Goal: Transaction & Acquisition: Purchase product/service

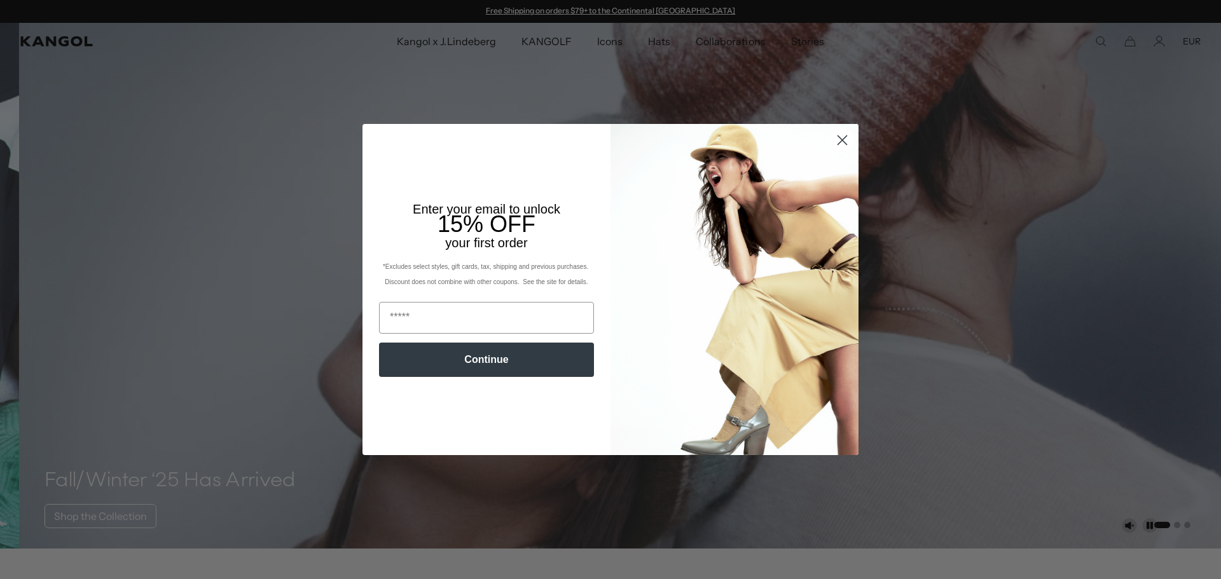
click at [834, 141] on circle "Close dialog" at bounding box center [842, 140] width 21 height 21
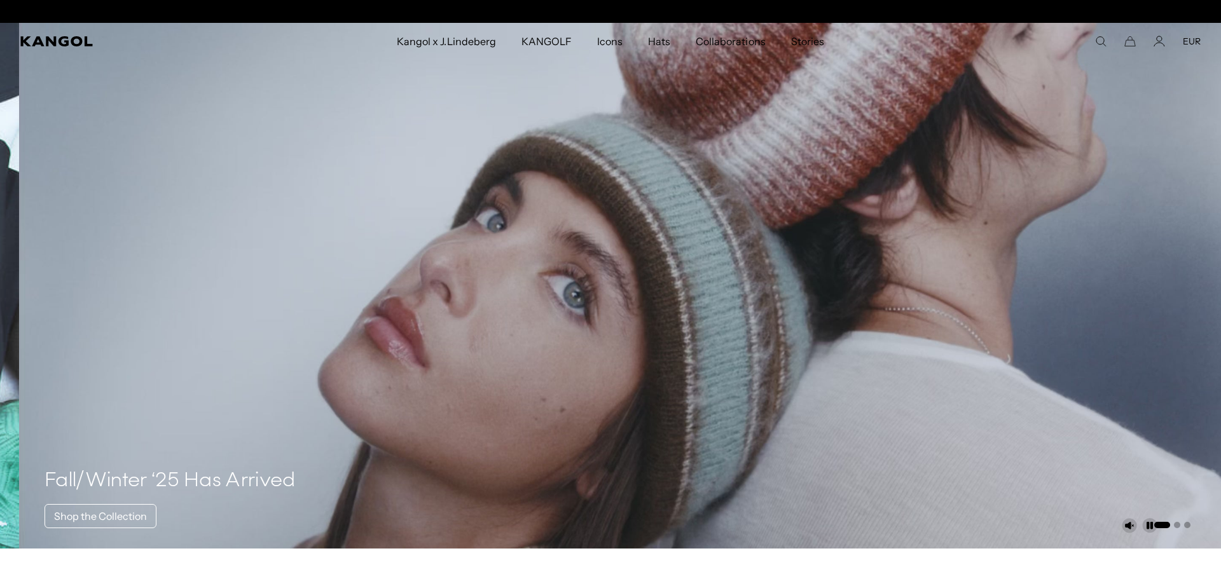
scroll to position [0, 262]
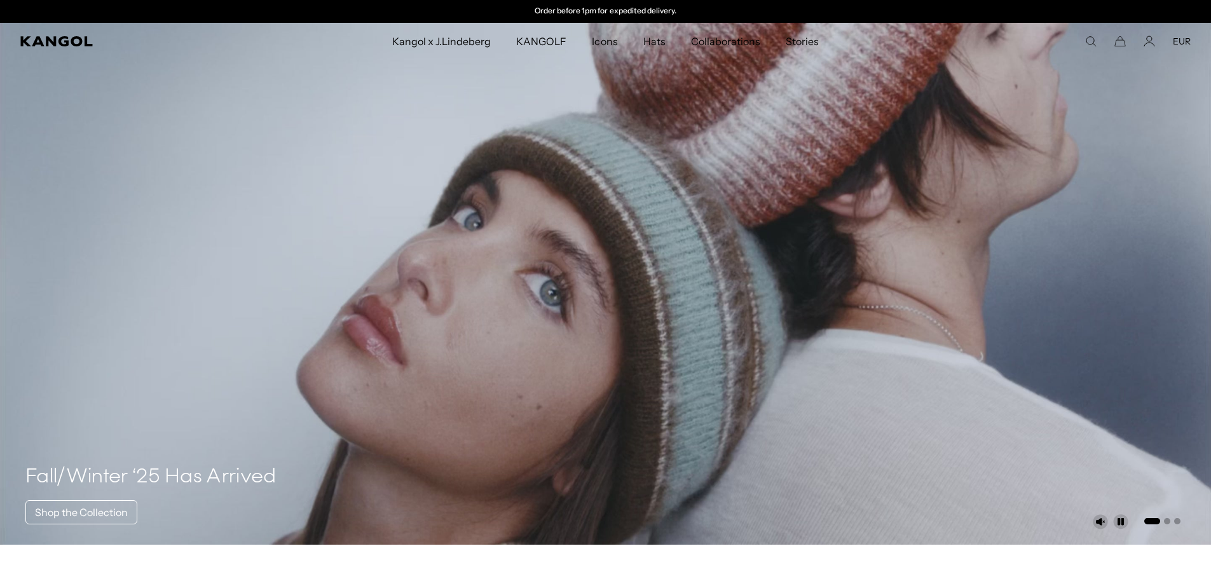
click at [1092, 41] on icon "Search here" at bounding box center [1090, 41] width 11 height 11
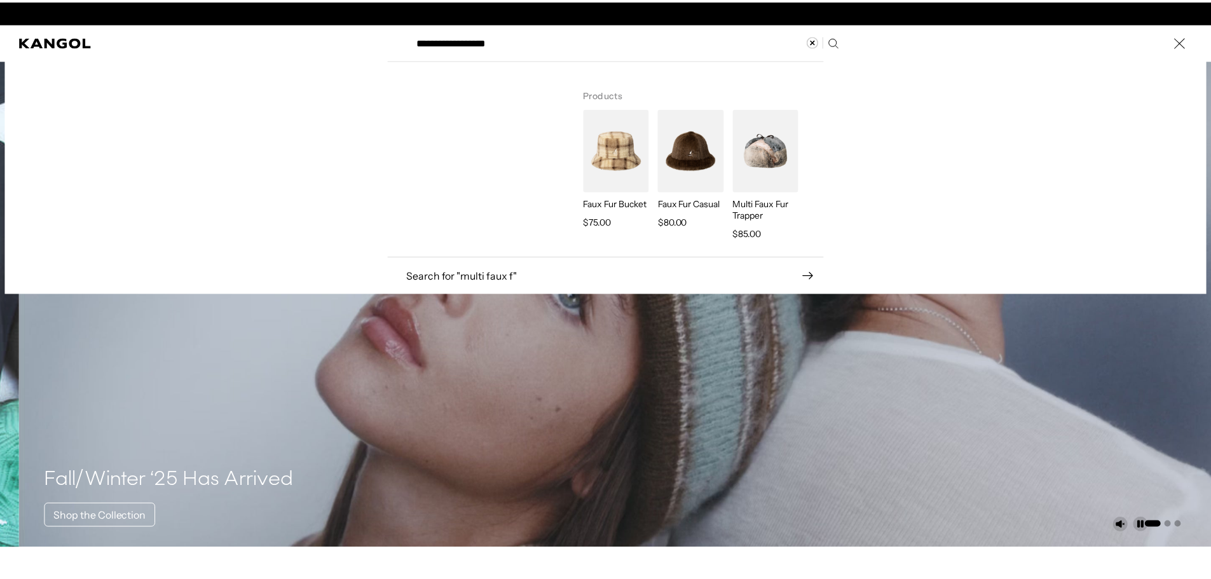
scroll to position [0, 0]
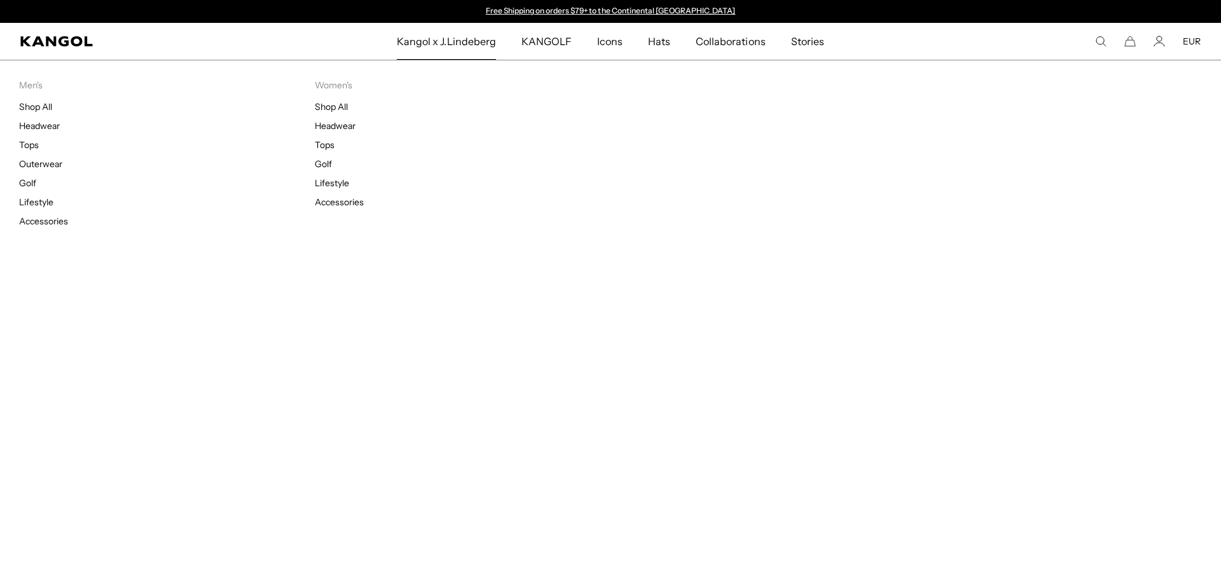
type input "**********"
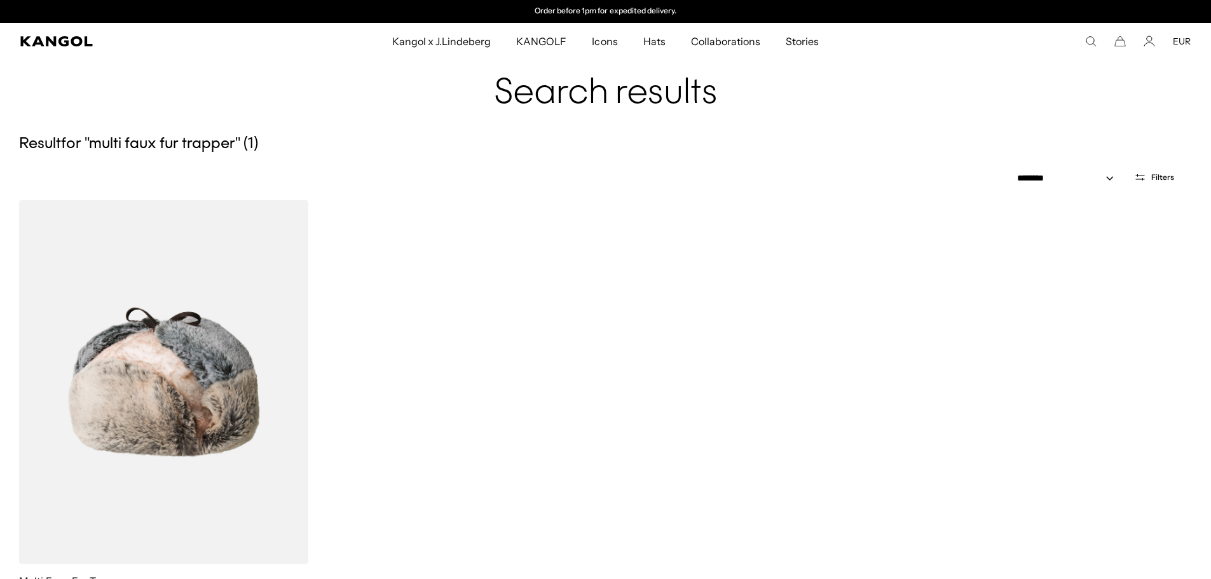
click at [1094, 38] on use "Search here" at bounding box center [1092, 42] width 10 height 10
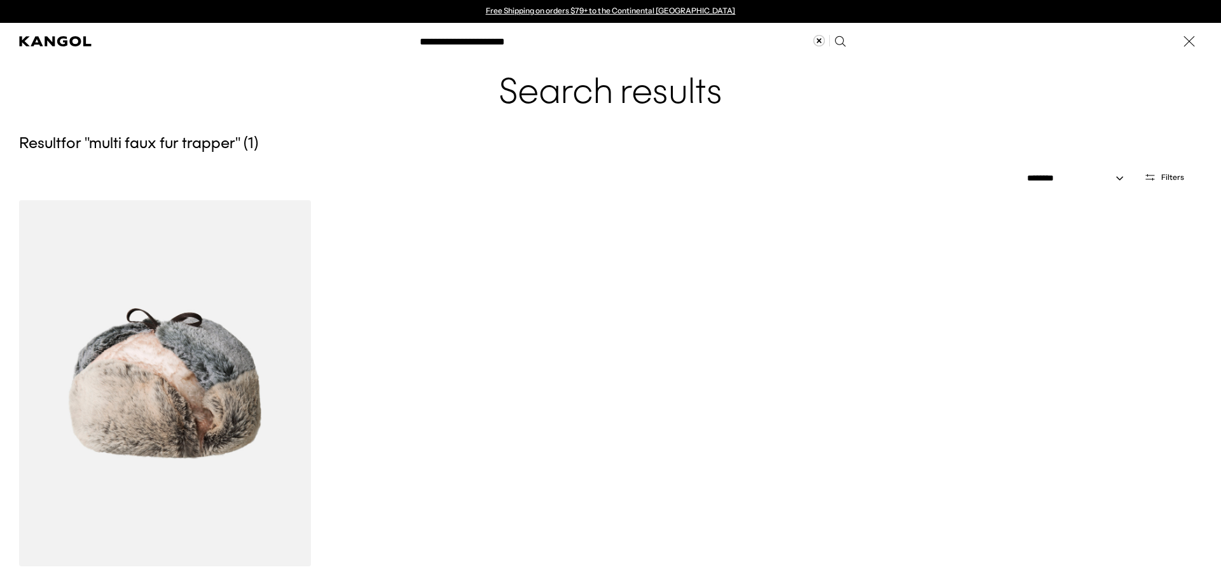
click at [835, 43] on icon "Search here" at bounding box center [840, 41] width 12 height 12
click at [813, 38] on icon "Clear search term" at bounding box center [819, 40] width 12 height 12
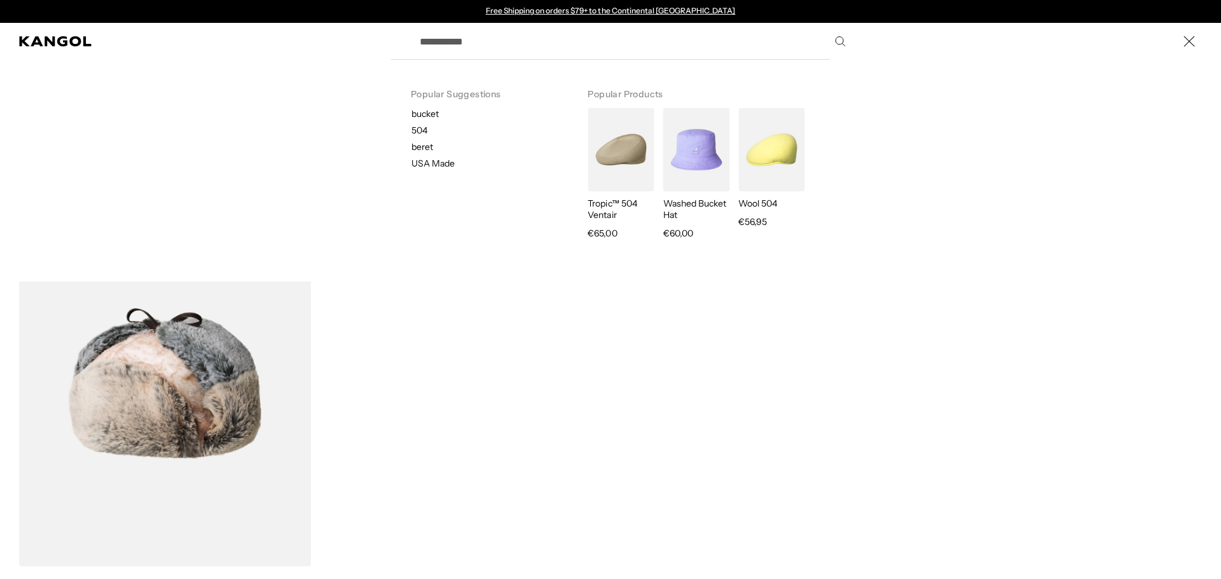
click at [465, 36] on label "Search here" at bounding box center [455, 36] width 57 height 0
click at [465, 39] on input "Search here" at bounding box center [631, 41] width 439 height 32
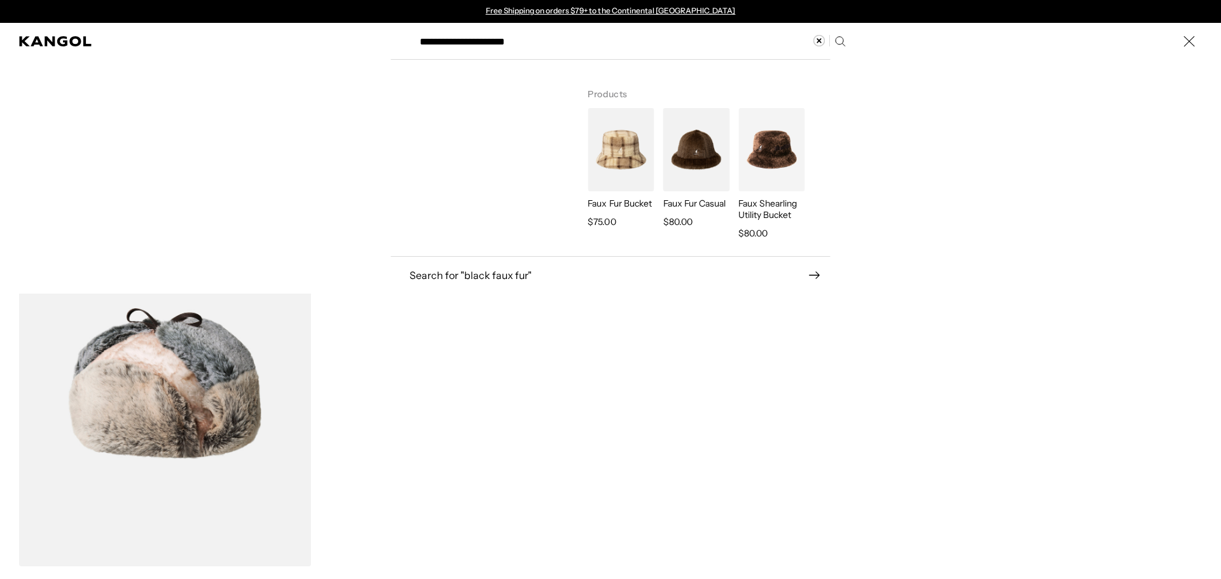
type input "**********"
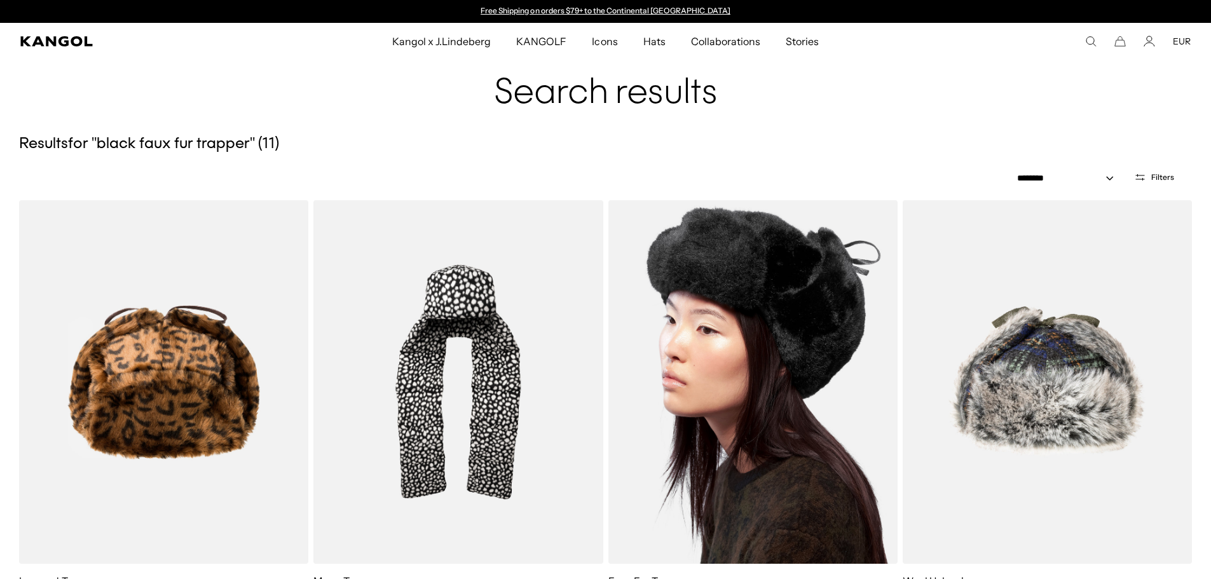
click at [782, 371] on img at bounding box center [752, 382] width 289 height 364
